Goal: Information Seeking & Learning: Learn about a topic

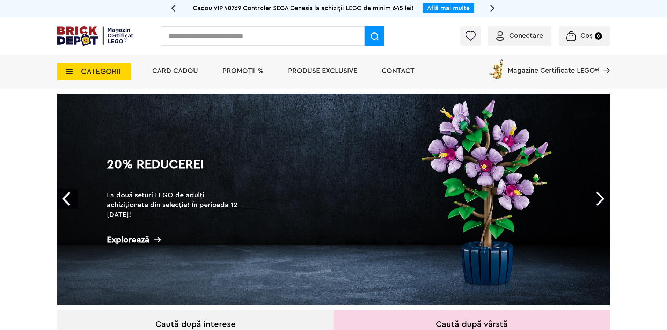
click at [249, 74] on span "PROMOȚII %" at bounding box center [242, 70] width 41 height 7
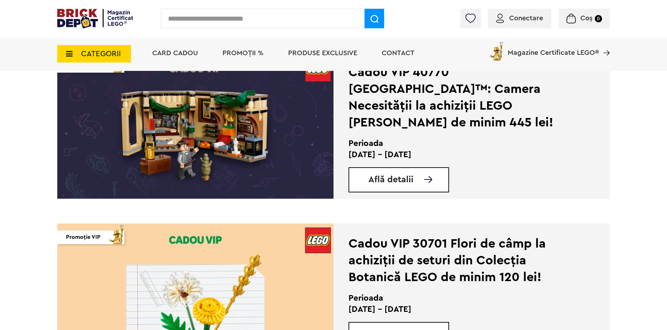
scroll to position [768, 0]
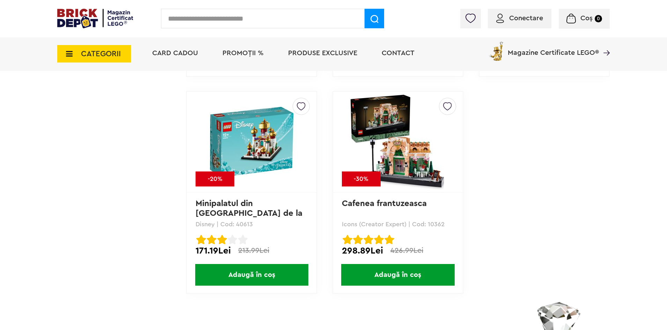
scroll to position [5622, 0]
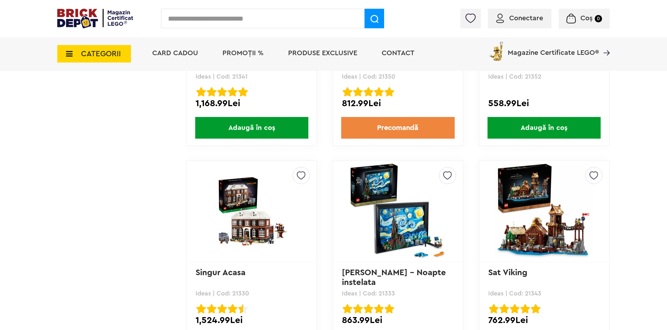
scroll to position [6774, 0]
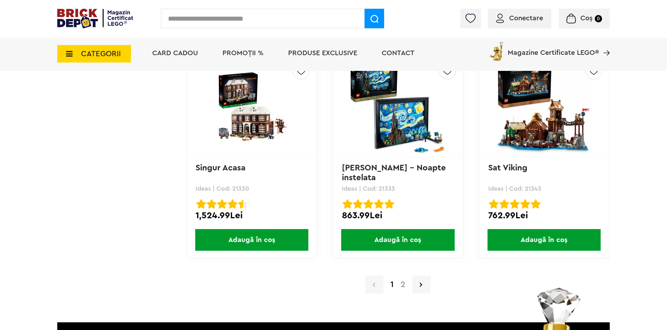
click at [404, 287] on link "2" at bounding box center [403, 284] width 12 height 8
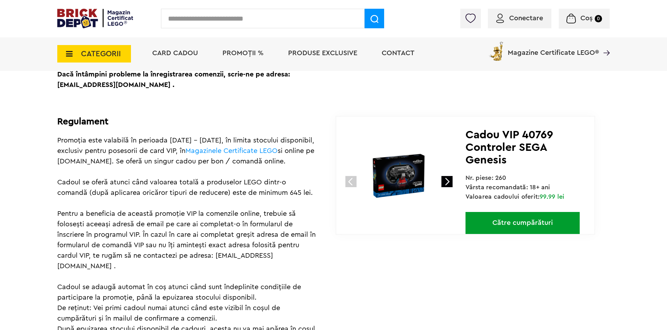
scroll to position [314, 0]
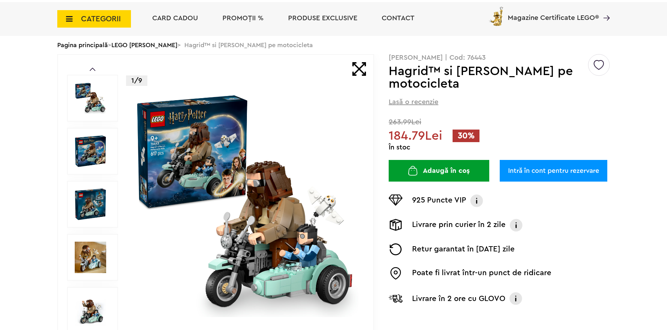
scroll to position [105, 0]
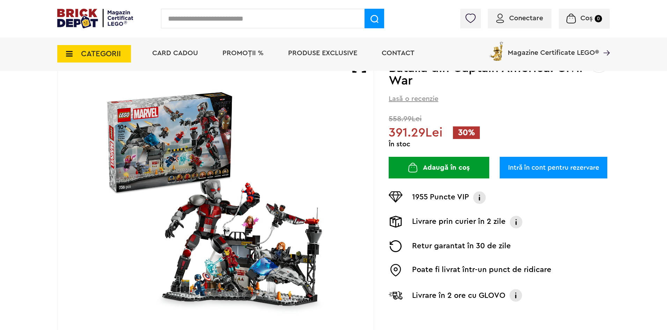
scroll to position [105, 0]
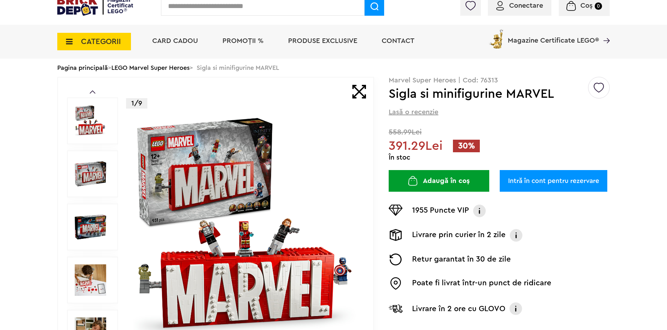
scroll to position [105, 0]
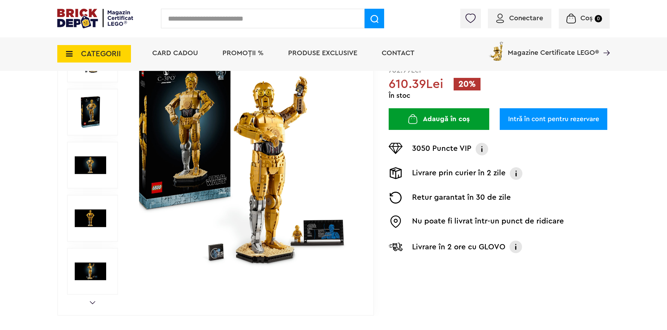
scroll to position [105, 0]
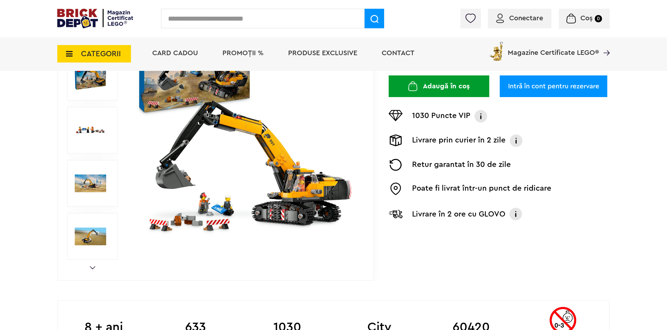
scroll to position [140, 0]
click at [80, 180] on img at bounding box center [90, 182] width 31 height 31
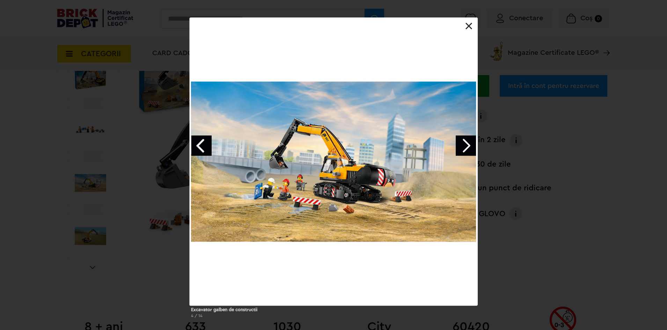
click at [463, 142] on link "Next image" at bounding box center [466, 145] width 20 height 20
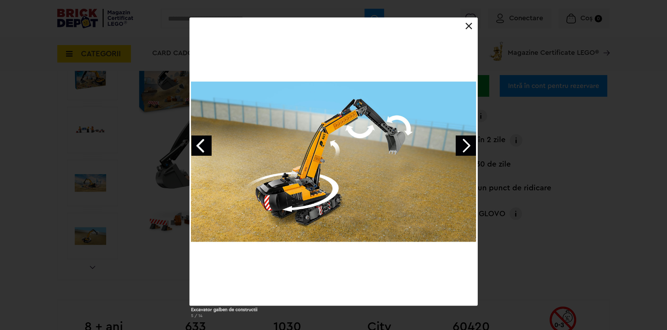
click at [470, 141] on link "Next image" at bounding box center [466, 145] width 20 height 20
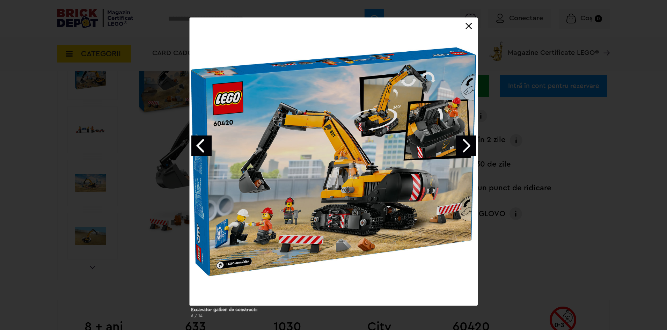
click at [470, 141] on link "Next image" at bounding box center [466, 145] width 20 height 20
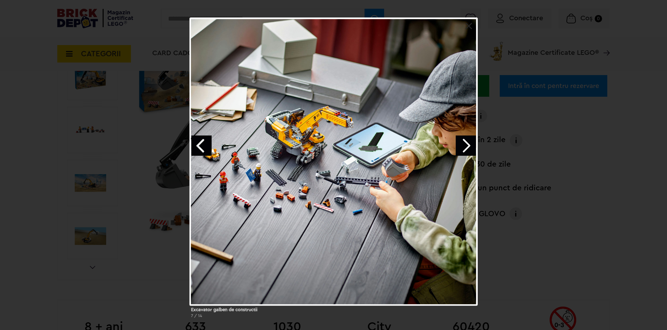
click at [470, 141] on link "Next image" at bounding box center [466, 145] width 20 height 20
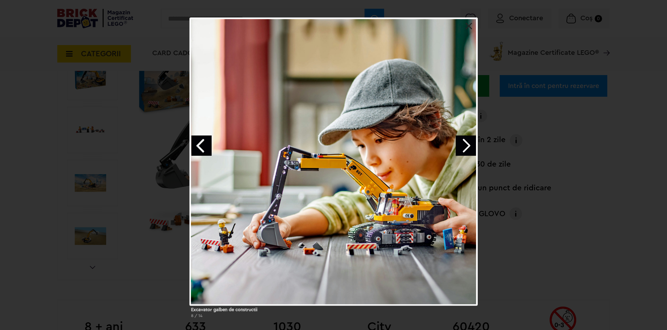
click at [470, 141] on link "Next image" at bounding box center [466, 145] width 20 height 20
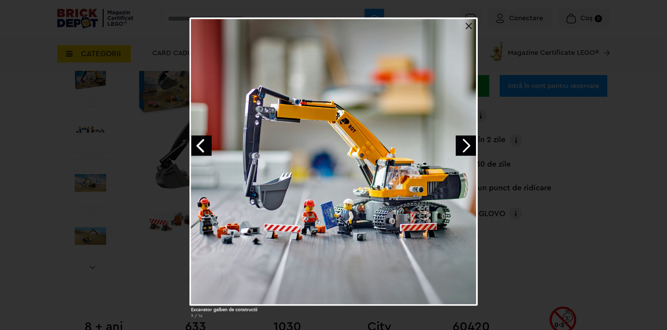
click at [470, 141] on link "Next image" at bounding box center [466, 145] width 20 height 20
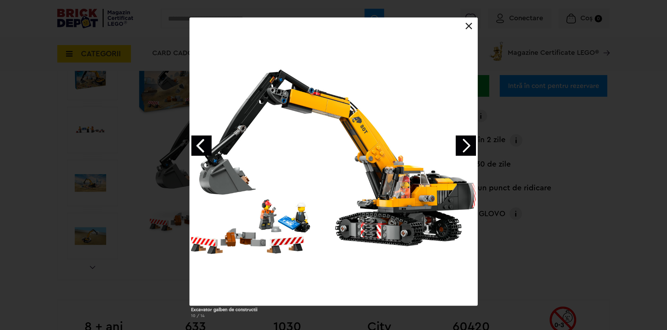
click at [470, 140] on link "Next image" at bounding box center [466, 145] width 20 height 20
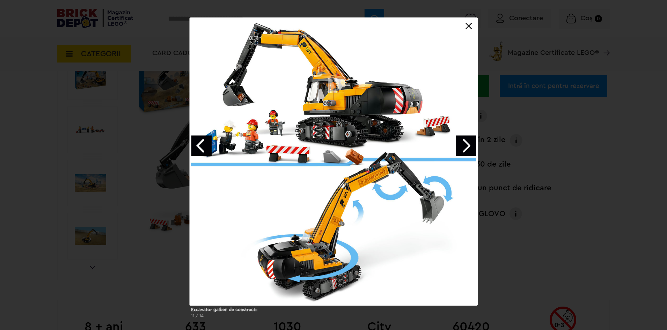
click at [468, 142] on link "Next image" at bounding box center [466, 145] width 20 height 20
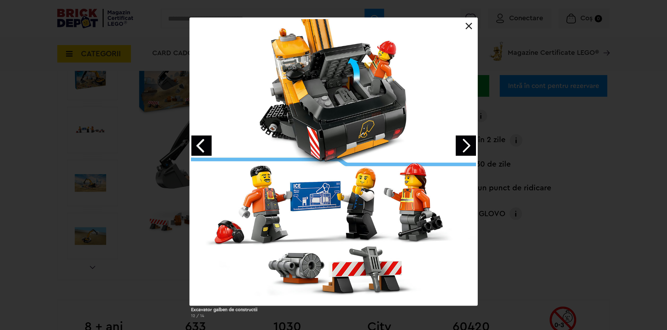
click at [468, 142] on link "Next image" at bounding box center [466, 145] width 20 height 20
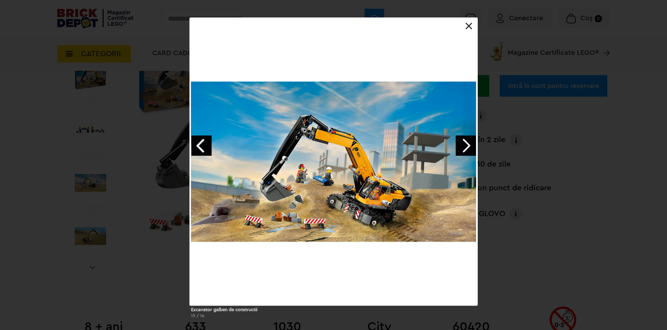
click at [468, 142] on link "Next image" at bounding box center [466, 145] width 20 height 20
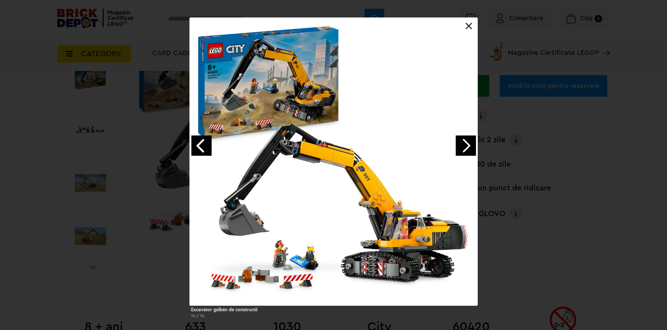
click at [468, 142] on link "Next image" at bounding box center [466, 145] width 20 height 20
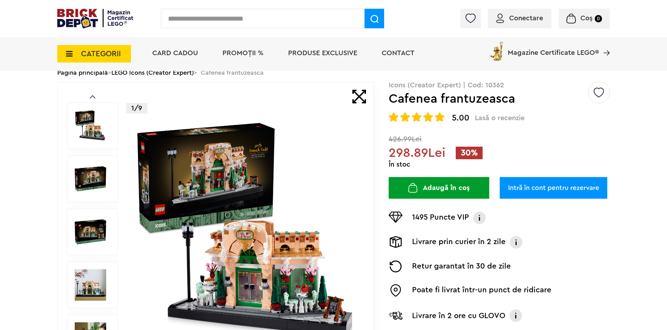
scroll to position [70, 0]
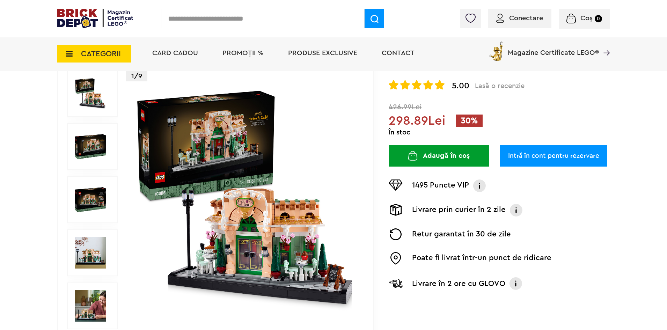
click at [85, 98] on img at bounding box center [90, 93] width 31 height 31
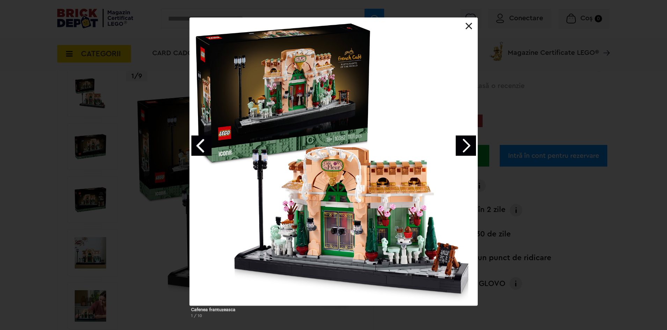
click at [466, 142] on link "Next image" at bounding box center [466, 145] width 20 height 20
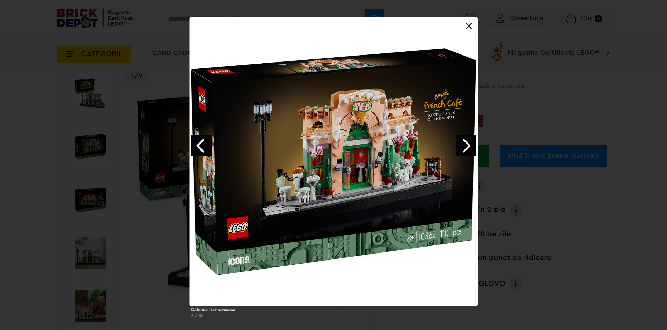
click at [466, 142] on link "Next image" at bounding box center [466, 145] width 20 height 20
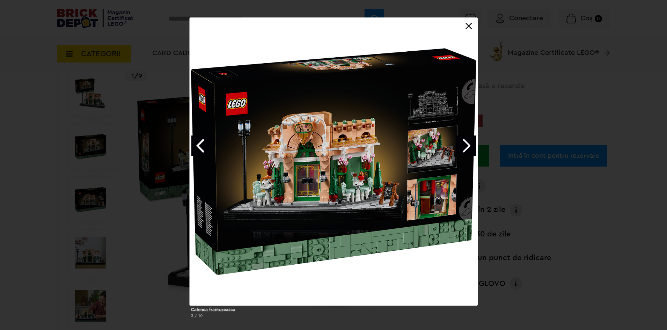
click at [466, 142] on link "Next image" at bounding box center [466, 145] width 20 height 20
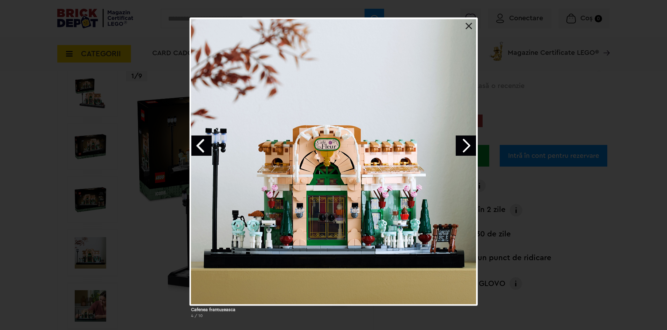
click at [466, 142] on link "Next image" at bounding box center [466, 145] width 20 height 20
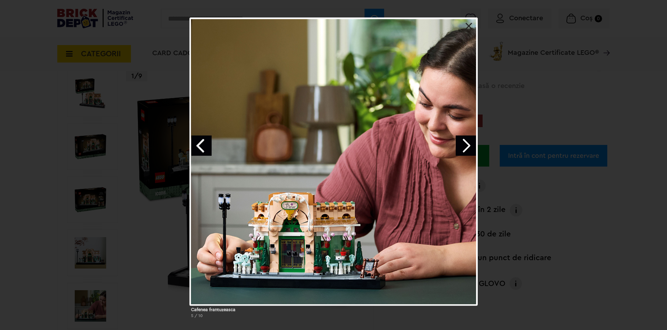
click at [466, 142] on link "Next image" at bounding box center [466, 145] width 20 height 20
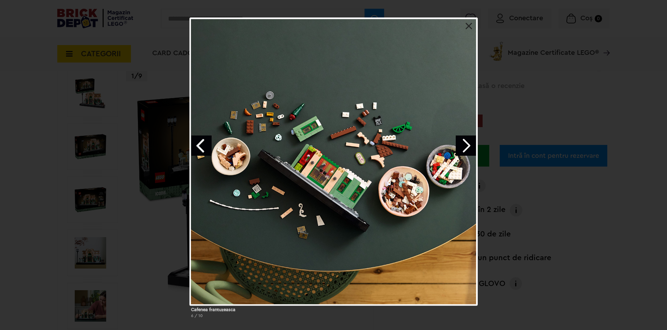
click at [466, 142] on link "Next image" at bounding box center [466, 145] width 20 height 20
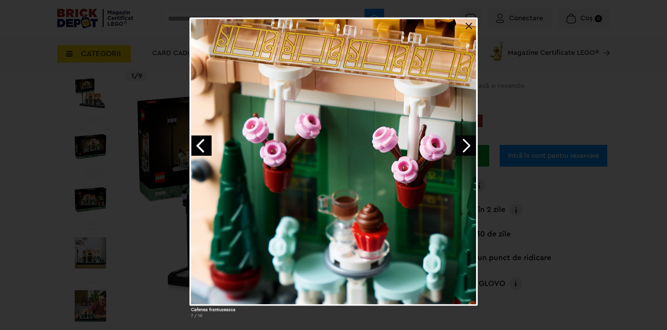
click at [466, 142] on link "Next image" at bounding box center [466, 145] width 20 height 20
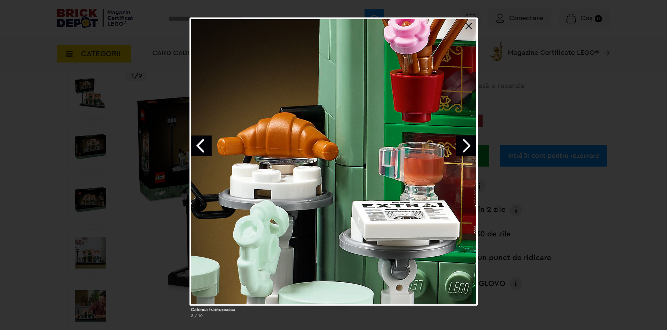
click at [466, 142] on link "Next image" at bounding box center [466, 145] width 20 height 20
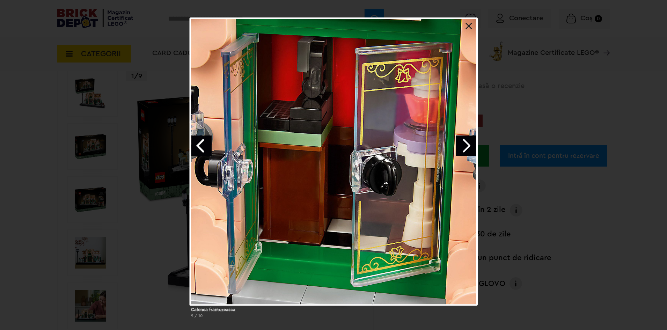
click at [466, 142] on link "Next image" at bounding box center [466, 145] width 20 height 20
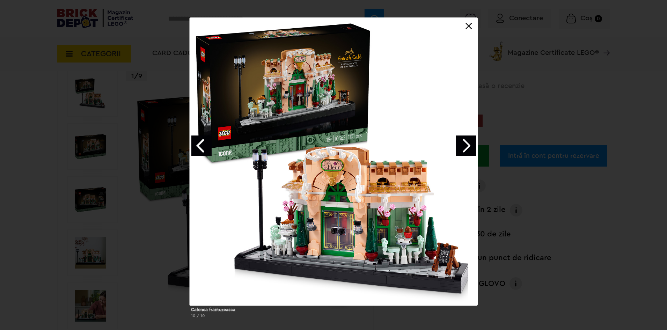
click at [466, 142] on link "Next image" at bounding box center [466, 145] width 20 height 20
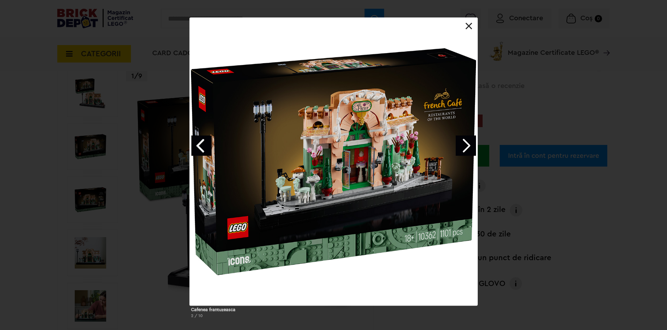
click at [465, 28] on link at bounding box center [468, 26] width 7 height 7
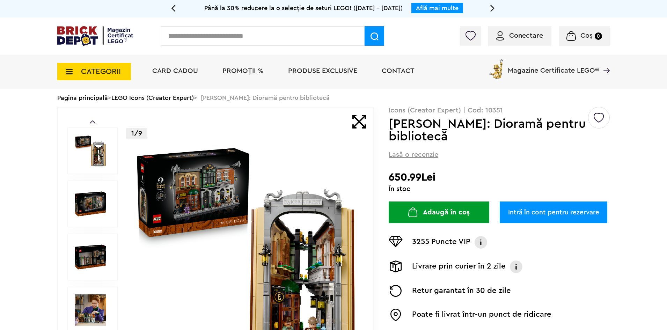
click at [99, 150] on img at bounding box center [90, 150] width 31 height 31
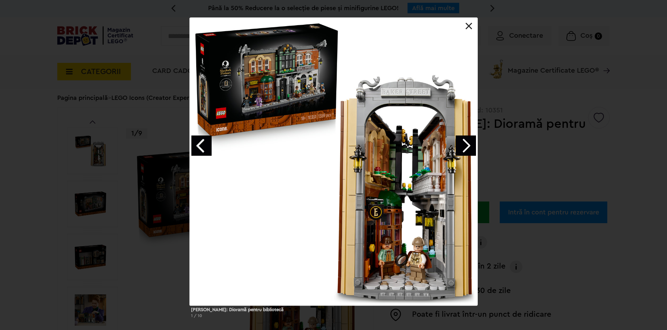
click at [462, 145] on link "Next image" at bounding box center [466, 145] width 20 height 20
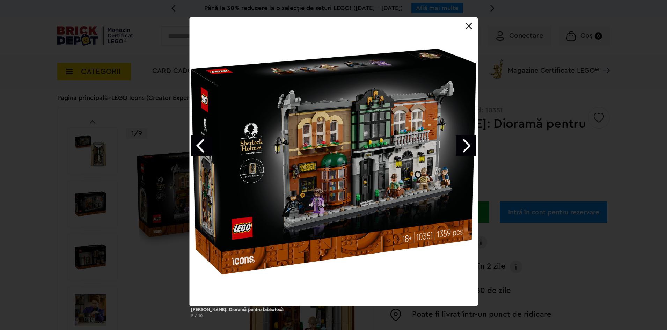
click at [465, 148] on link "Next image" at bounding box center [466, 145] width 20 height 20
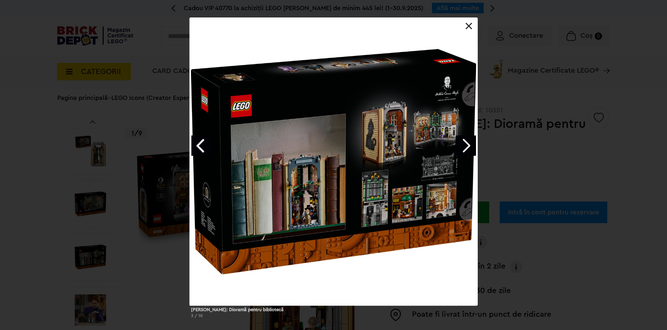
click at [464, 150] on link "Next image" at bounding box center [466, 145] width 20 height 20
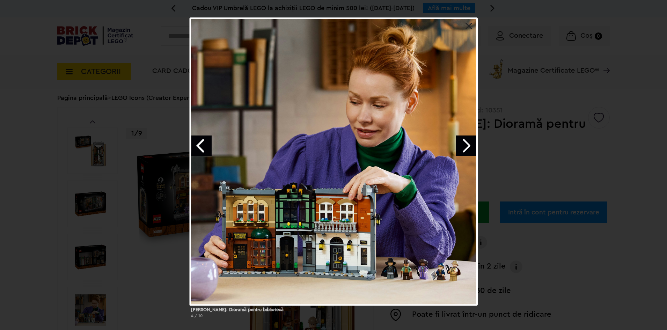
click at [464, 151] on link "Next image" at bounding box center [466, 145] width 20 height 20
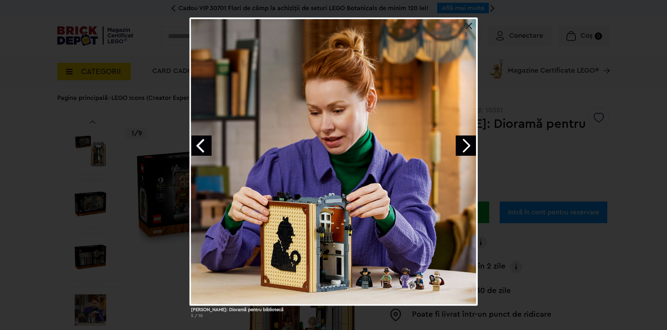
click at [464, 151] on link "Next image" at bounding box center [466, 145] width 20 height 20
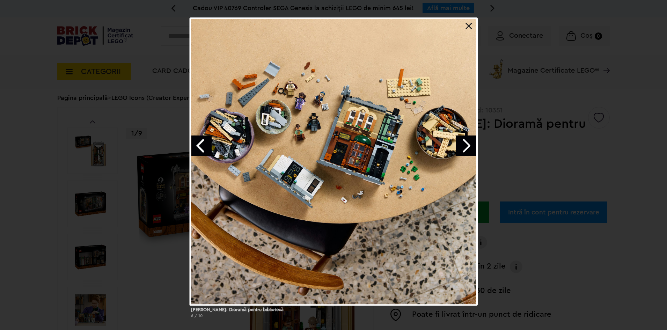
click at [463, 152] on link "Next image" at bounding box center [466, 145] width 20 height 20
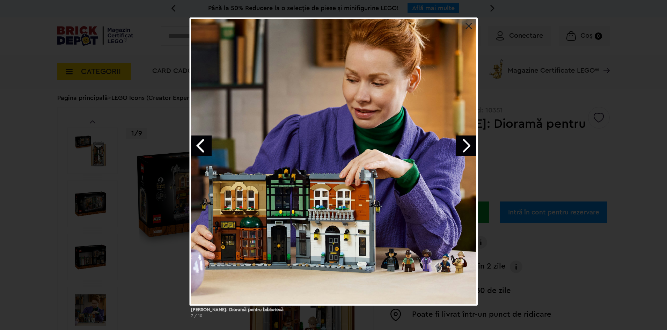
click at [463, 152] on link "Next image" at bounding box center [466, 145] width 20 height 20
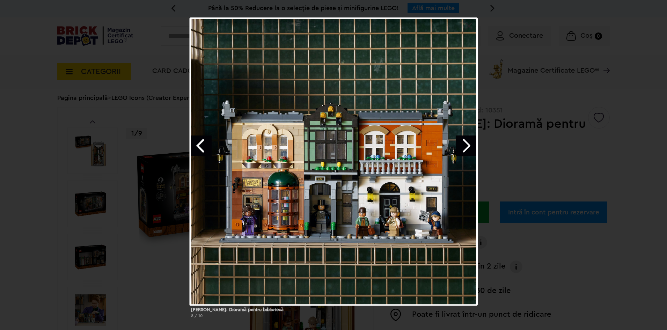
click at [463, 151] on link "Next image" at bounding box center [466, 145] width 20 height 20
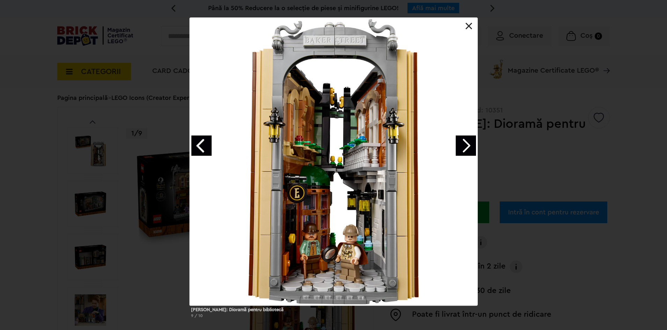
click at [464, 150] on link "Next image" at bounding box center [466, 145] width 20 height 20
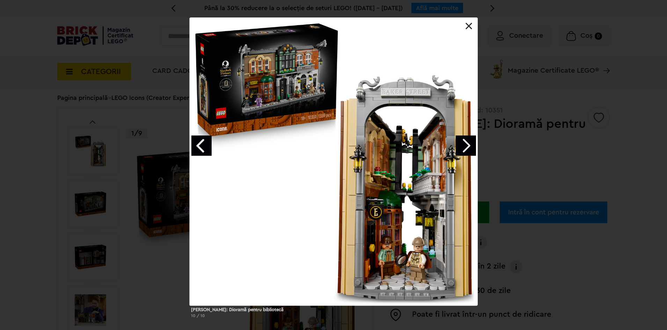
click at [464, 150] on link "Next image" at bounding box center [466, 145] width 20 height 20
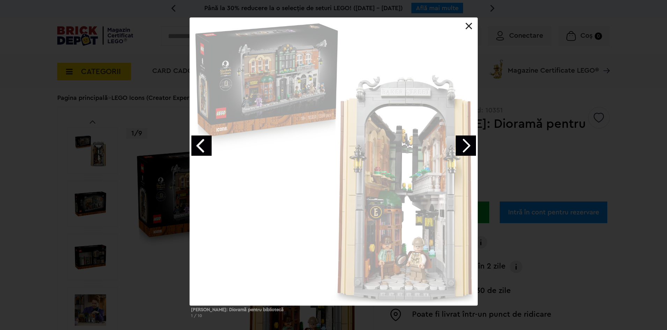
click at [464, 150] on link "Next image" at bounding box center [466, 145] width 20 height 20
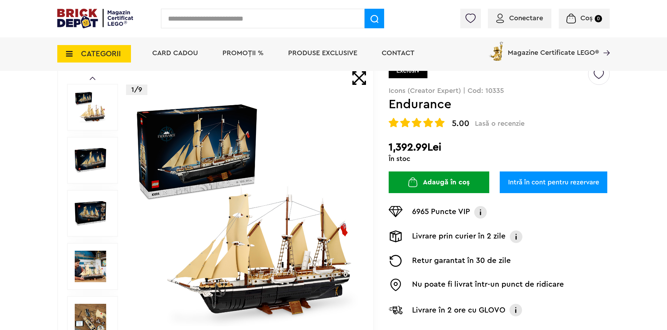
scroll to position [70, 0]
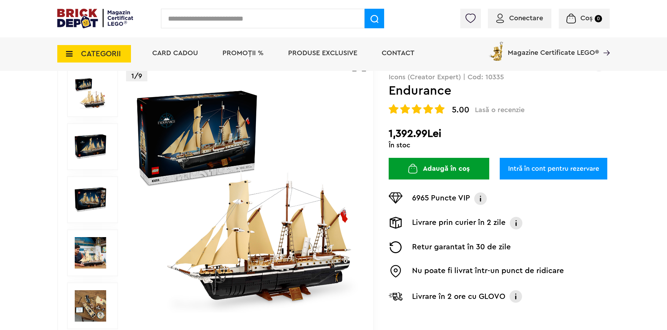
click at [88, 93] on img at bounding box center [90, 93] width 31 height 31
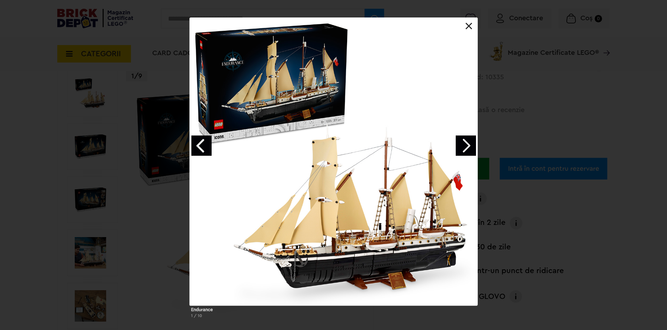
click at [464, 146] on link "Next image" at bounding box center [466, 145] width 20 height 20
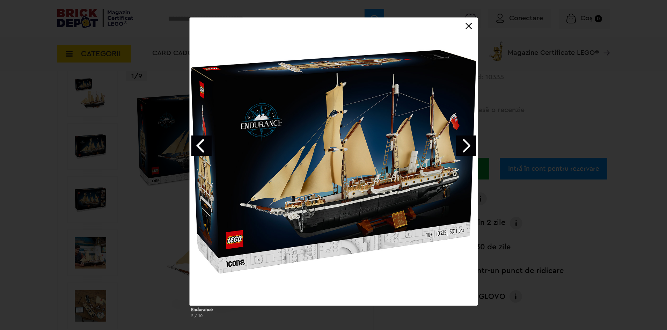
click at [464, 146] on link "Next image" at bounding box center [466, 145] width 20 height 20
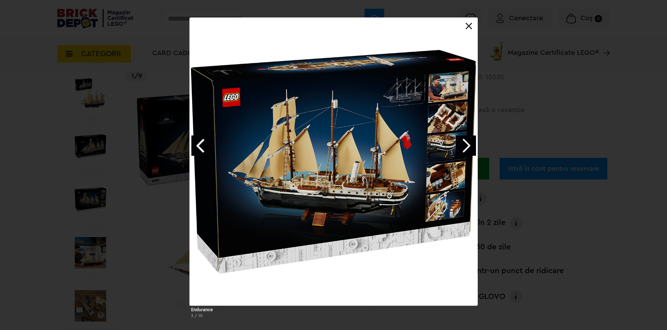
click at [464, 146] on link "Next image" at bounding box center [466, 145] width 20 height 20
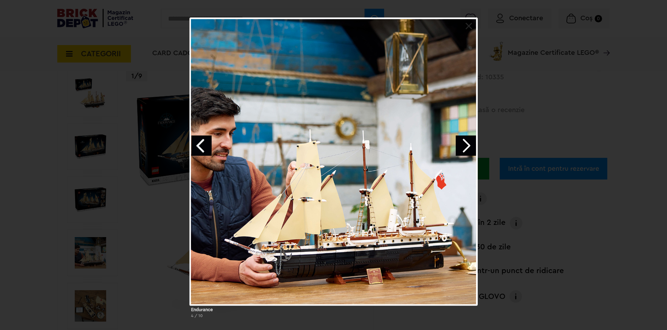
click at [464, 146] on link "Next image" at bounding box center [466, 145] width 20 height 20
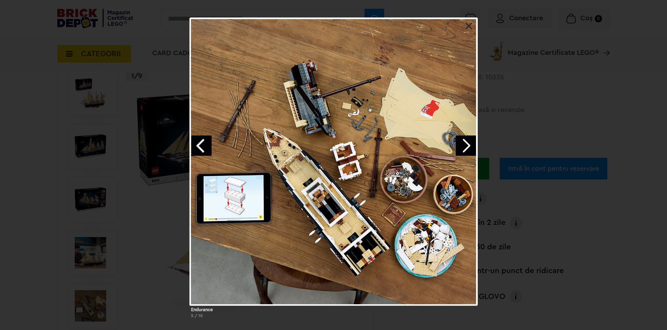
click at [464, 146] on link "Next image" at bounding box center [466, 145] width 20 height 20
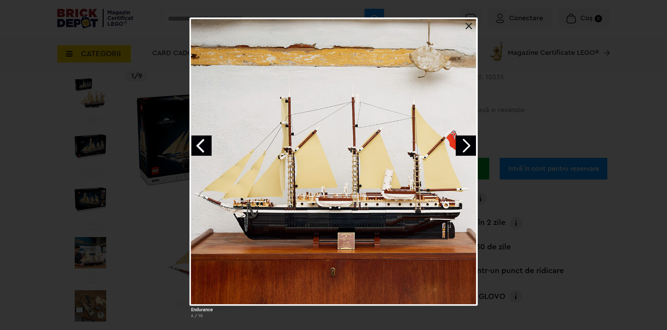
click at [462, 145] on link "Next image" at bounding box center [466, 145] width 20 height 20
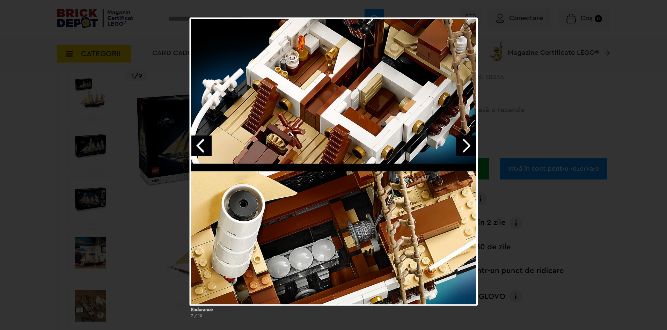
click at [462, 145] on link "Next image" at bounding box center [466, 145] width 20 height 20
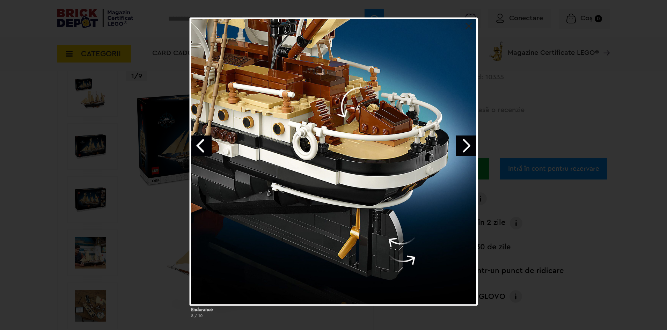
click at [462, 145] on link "Next image" at bounding box center [466, 145] width 20 height 20
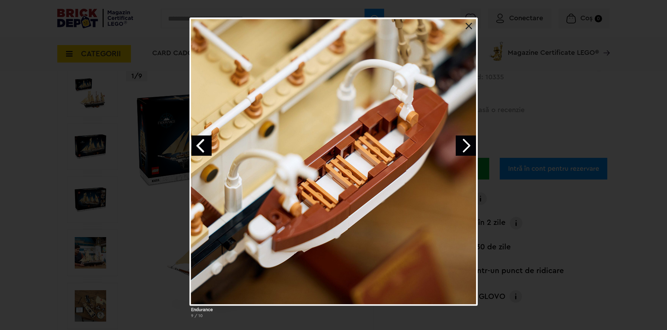
click at [462, 145] on link "Next image" at bounding box center [466, 145] width 20 height 20
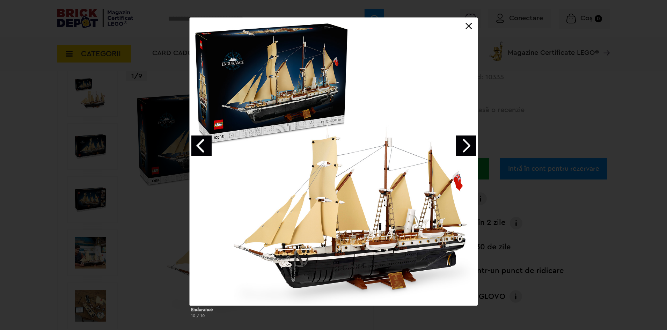
click at [467, 25] on link at bounding box center [468, 26] width 7 height 7
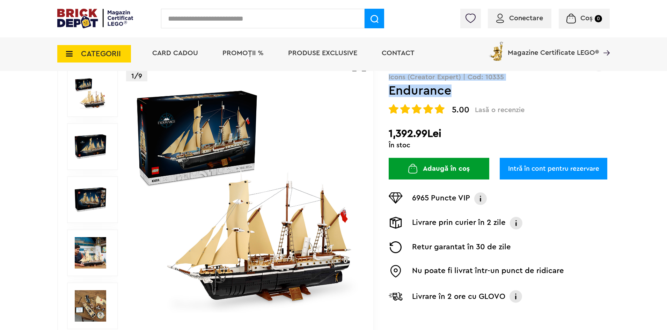
drag, startPoint x: 458, startPoint y: 88, endPoint x: 389, endPoint y: 75, distance: 70.3
click at [389, 75] on div "Creează o listă nouă Exclusiv Icons (Creator Expert) | Cod: 10335 Endurance 5.0…" at bounding box center [499, 182] width 221 height 264
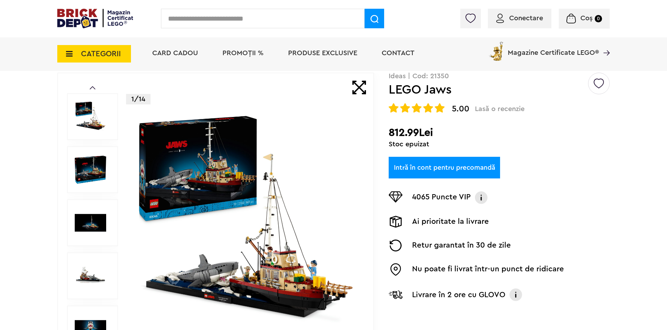
scroll to position [105, 0]
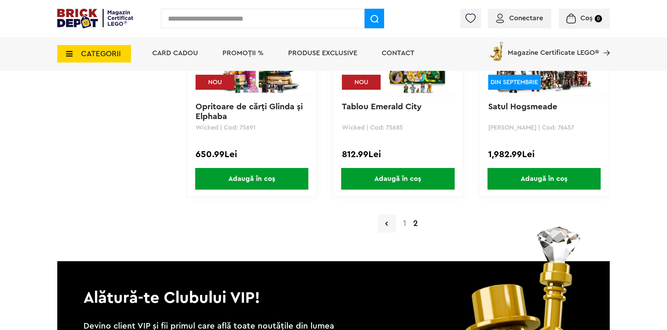
scroll to position [5534, 0]
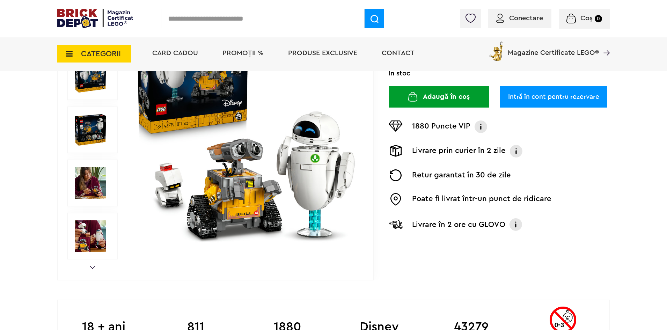
scroll to position [244, 0]
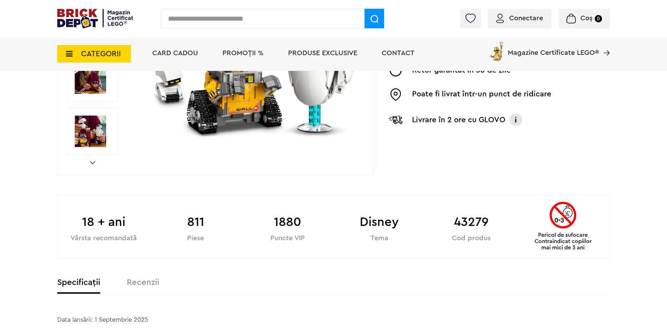
click at [92, 163] on link "Next" at bounding box center [93, 162] width 6 height 3
